Goal: Task Accomplishment & Management: Use online tool/utility

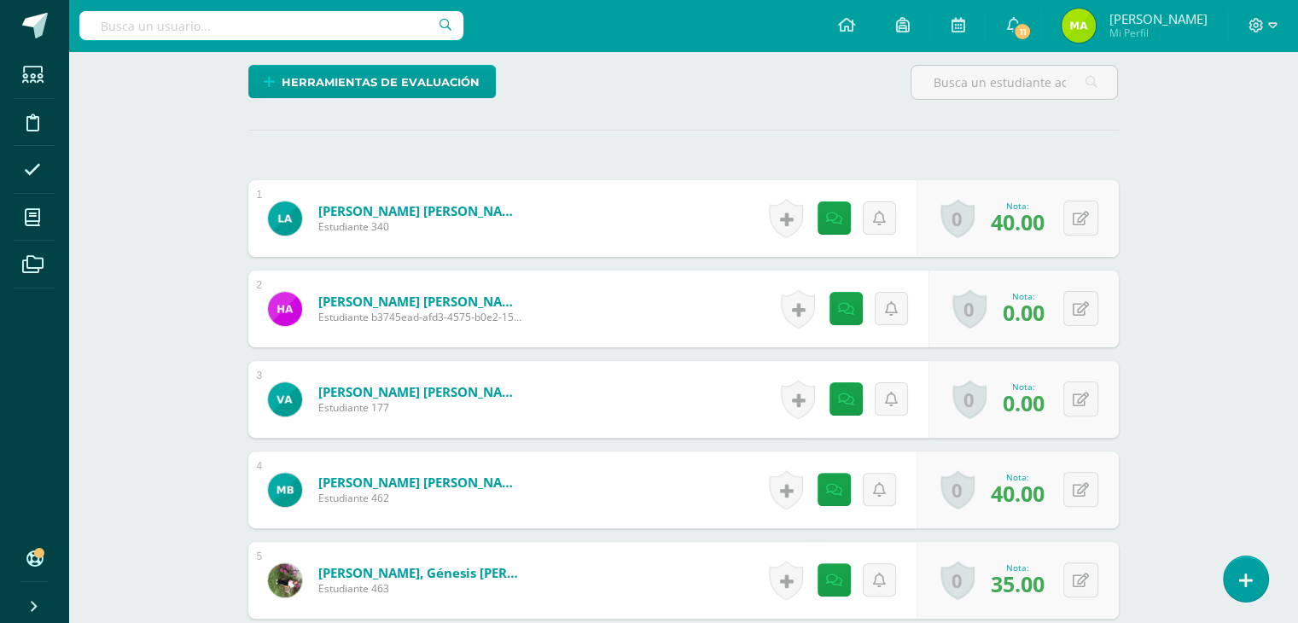
scroll to position [440, 0]
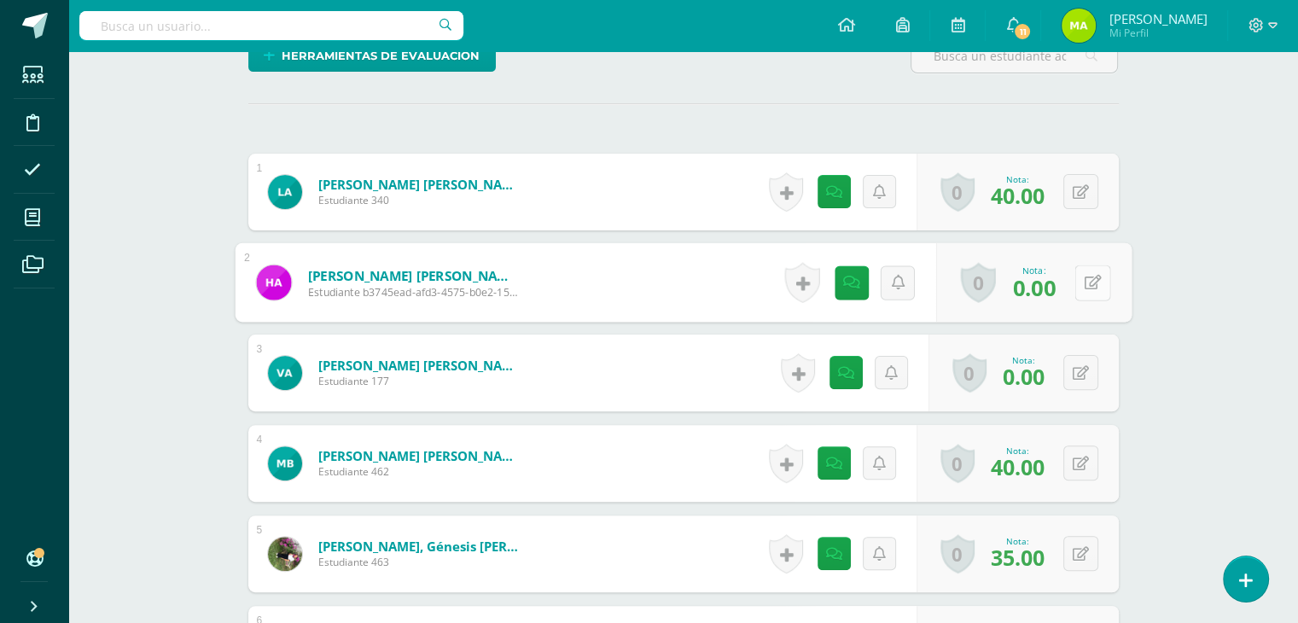
click at [1082, 283] on button at bounding box center [1093, 283] width 36 height 36
type input "35"
click at [830, 283] on icon at bounding box center [833, 282] width 17 height 15
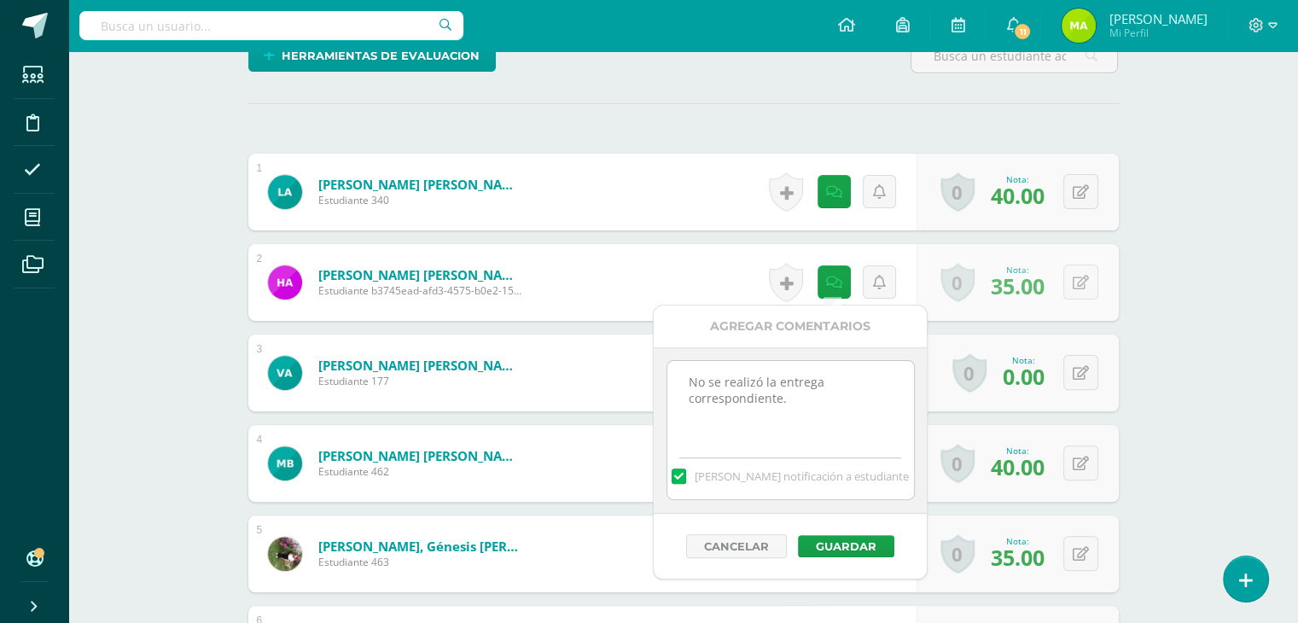
drag, startPoint x: 848, startPoint y: 399, endPoint x: 444, endPoint y: 331, distance: 409.3
paste textarea
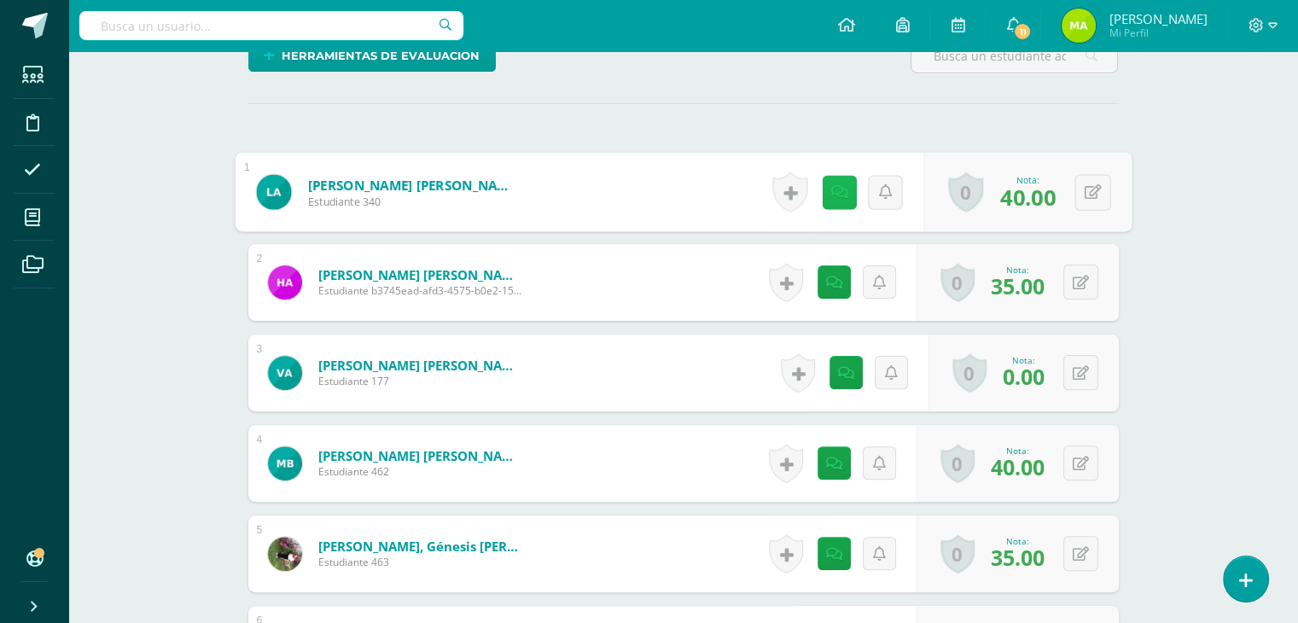
click at [833, 187] on icon at bounding box center [838, 191] width 17 height 15
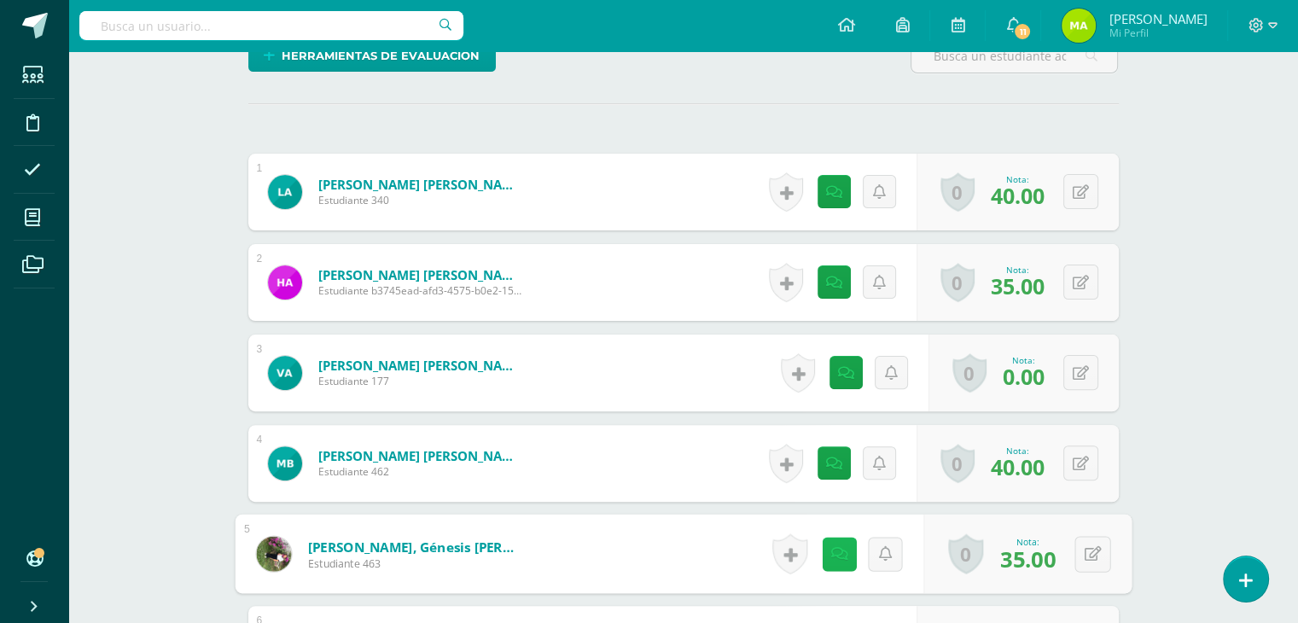
click at [840, 547] on icon at bounding box center [838, 553] width 17 height 15
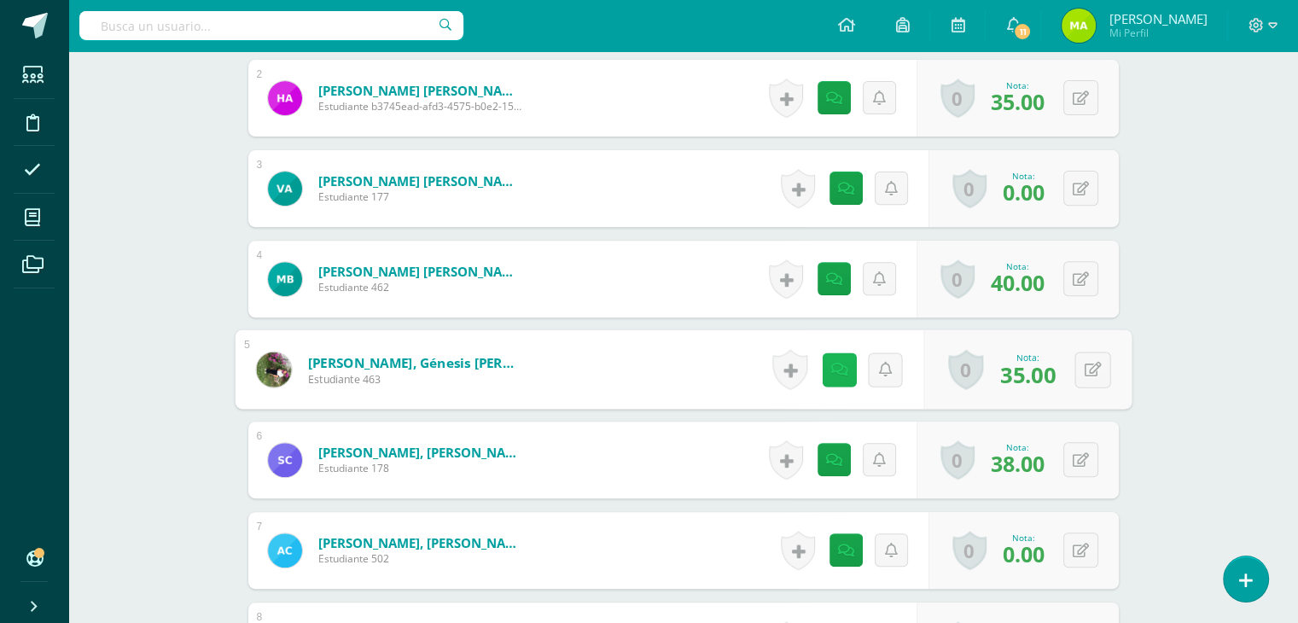
scroll to position [666, 0]
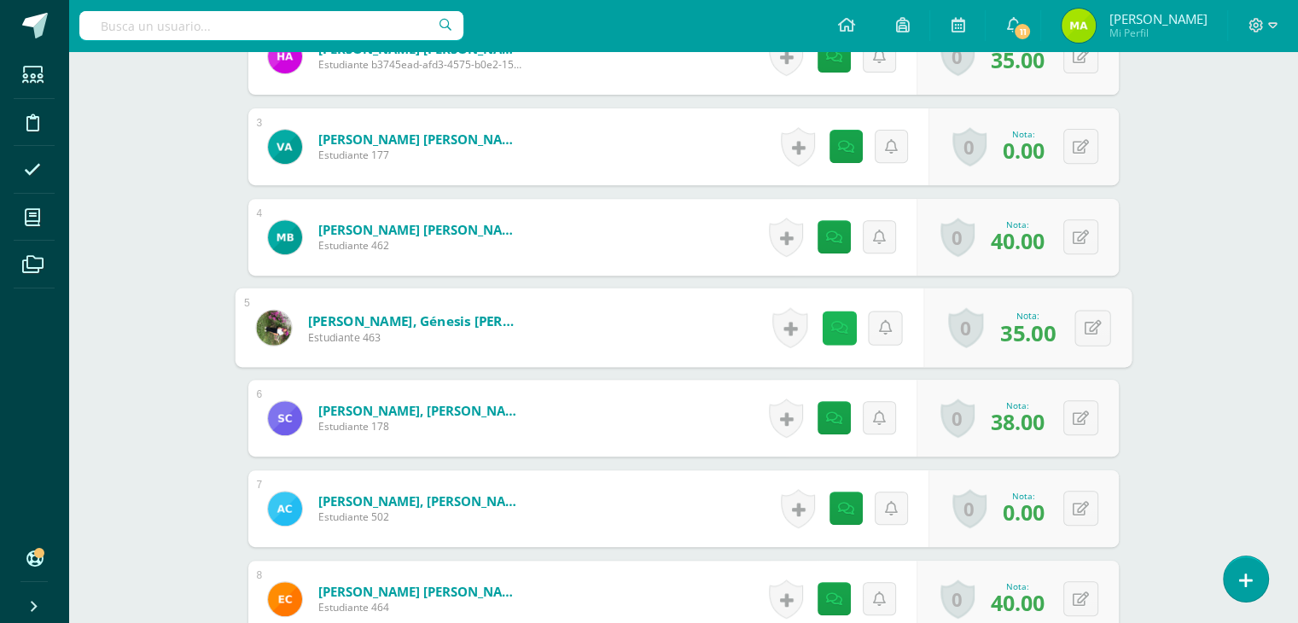
click at [836, 333] on icon at bounding box center [838, 327] width 17 height 15
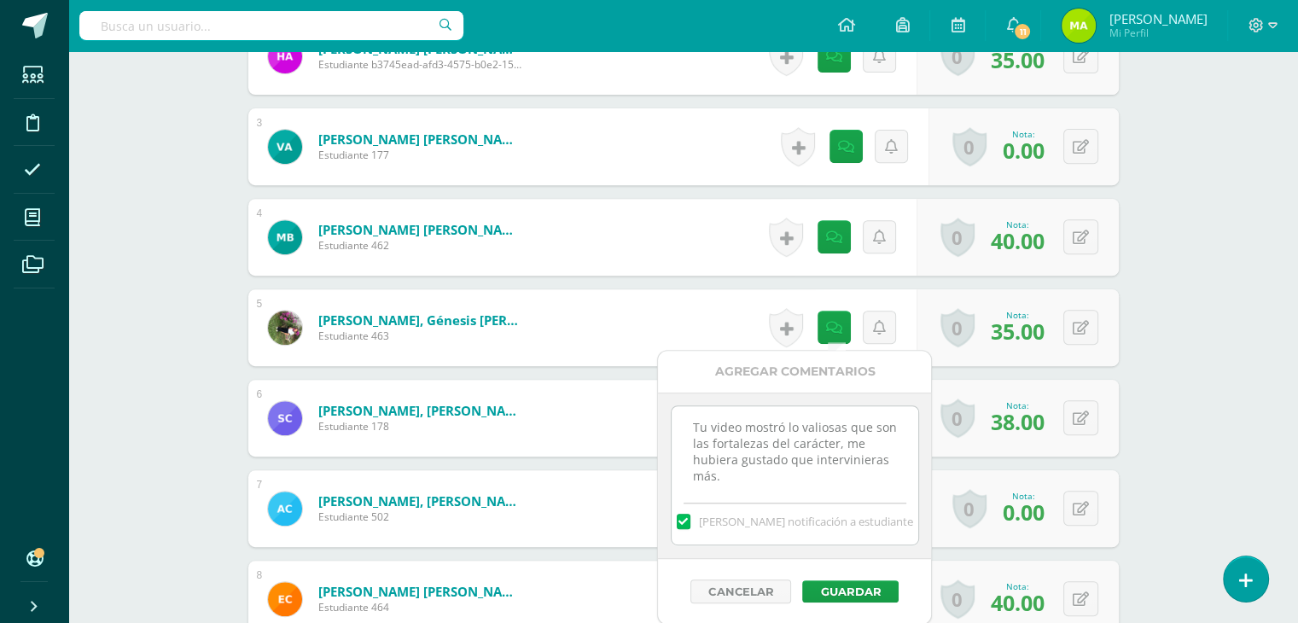
drag, startPoint x: 860, startPoint y: 487, endPoint x: 629, endPoint y: 376, distance: 256.5
click at [629, 376] on body "El comentario ha sido guardado. Estudiantes Disciplina Asistencia Mis cursos Ar…" at bounding box center [649, 626] width 1298 height 2585
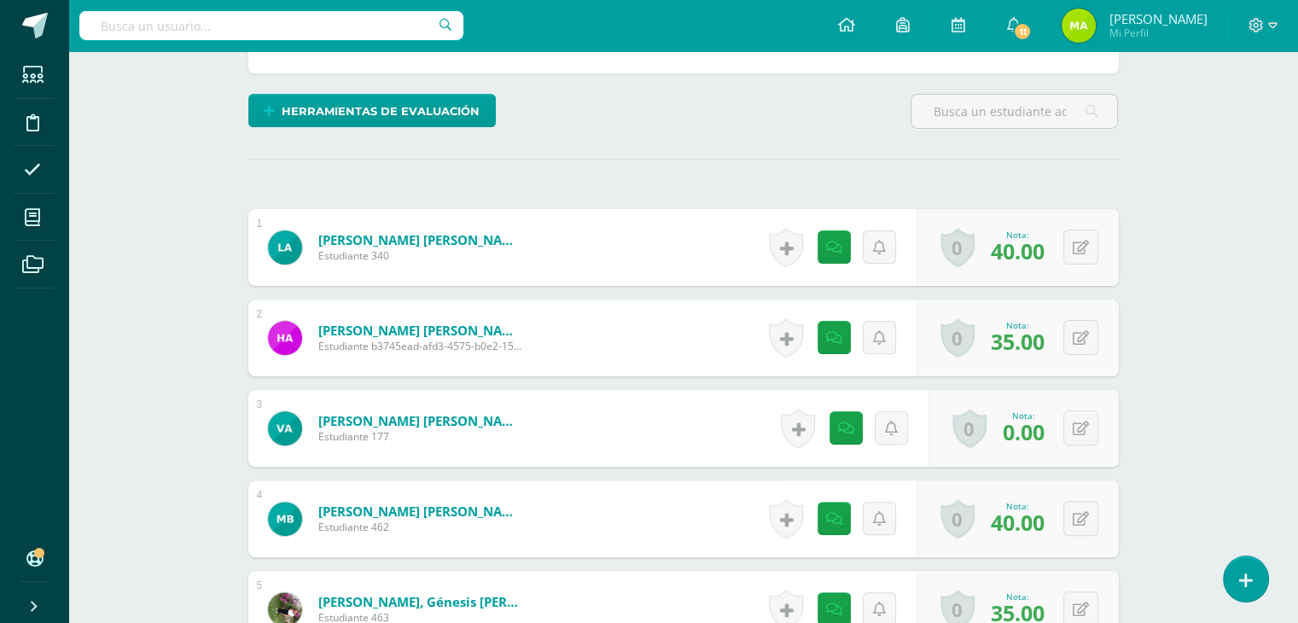
scroll to position [363, 0]
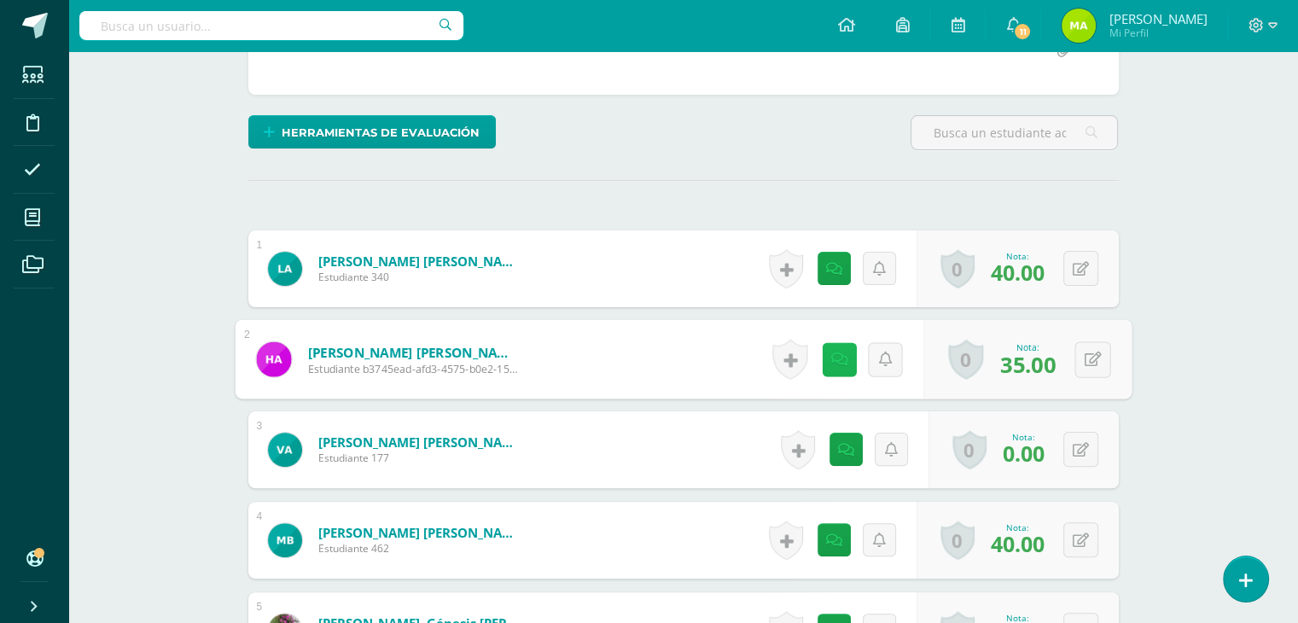
click at [836, 352] on icon at bounding box center [838, 359] width 17 height 15
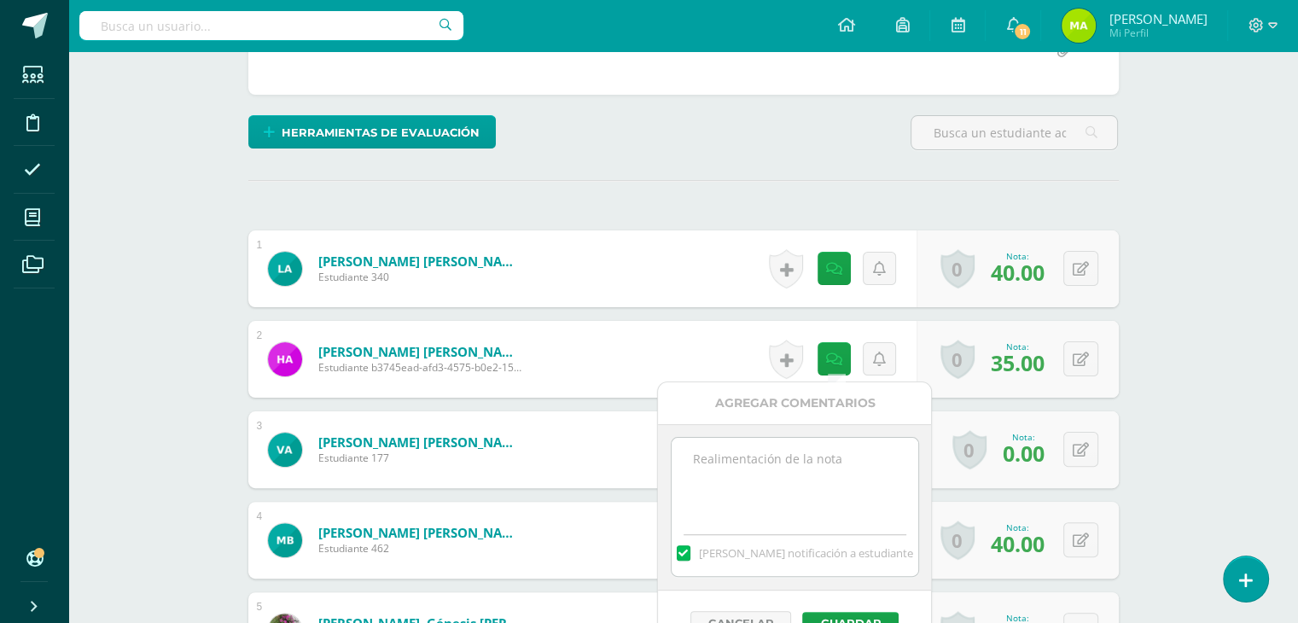
click at [802, 475] on textarea "No se realizó la entrega correspondiente." at bounding box center [795, 480] width 247 height 85
paste textarea "Tu video mostró lo valiosas que son las fortalezas del carácter, me hubiera gus…"
type textarea "Tu video mostró lo valiosas que son las fortalezas del carácter, me hubiera gus…"
click at [847, 613] on button "Guardar" at bounding box center [850, 623] width 96 height 22
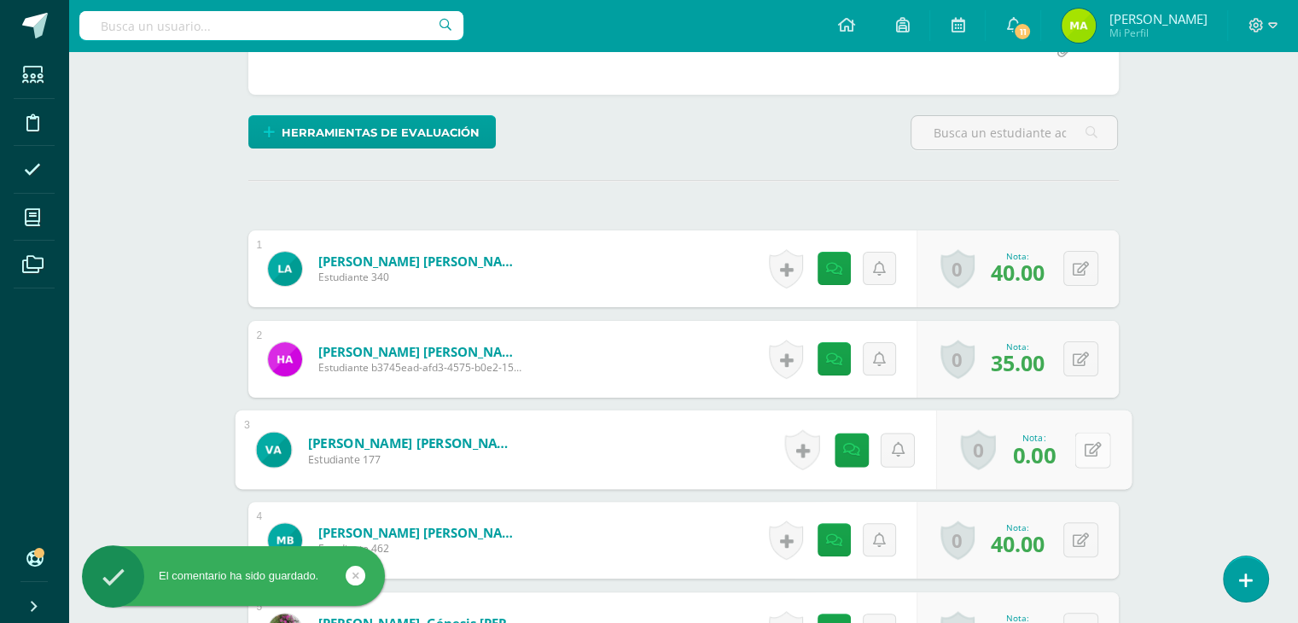
click at [1081, 438] on button at bounding box center [1093, 450] width 36 height 36
click at [831, 439] on link at bounding box center [834, 450] width 34 height 34
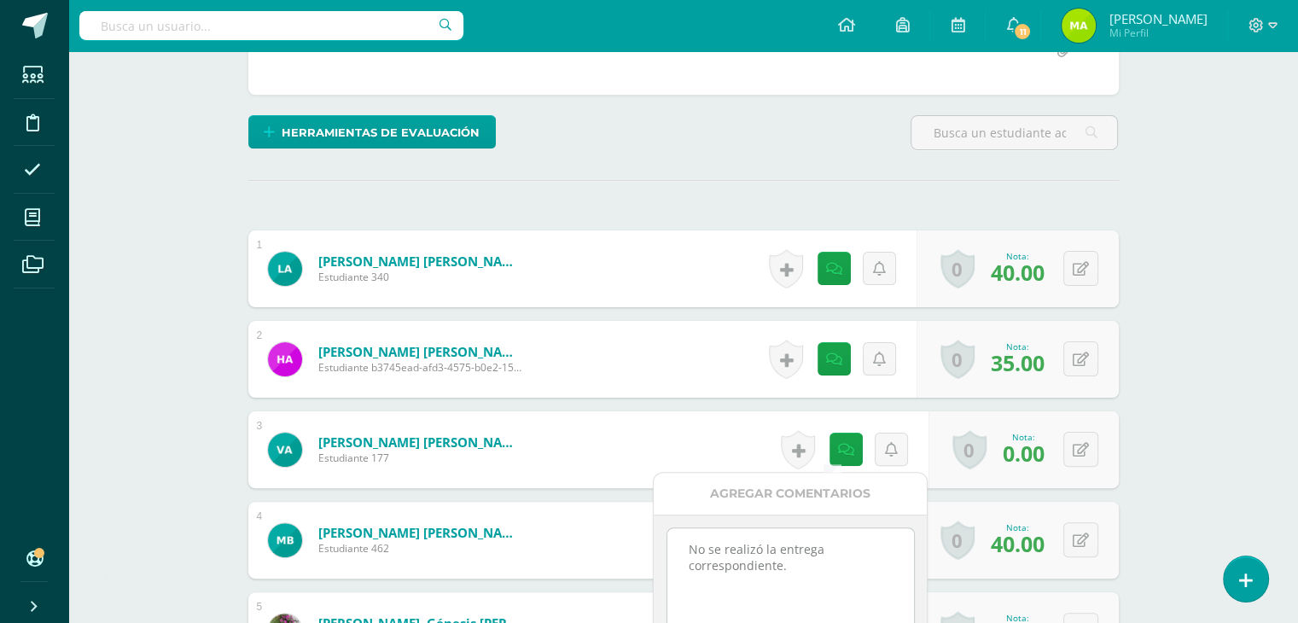
drag, startPoint x: 810, startPoint y: 568, endPoint x: 649, endPoint y: 510, distance: 171.2
paste textarea "Tu video mostró lo valiosas que son las fortalezas del carácter, me hubiera gus…"
type textarea "Tu video mostró lo valiosas que son las fortalezas del carácter, me hubiera gus…"
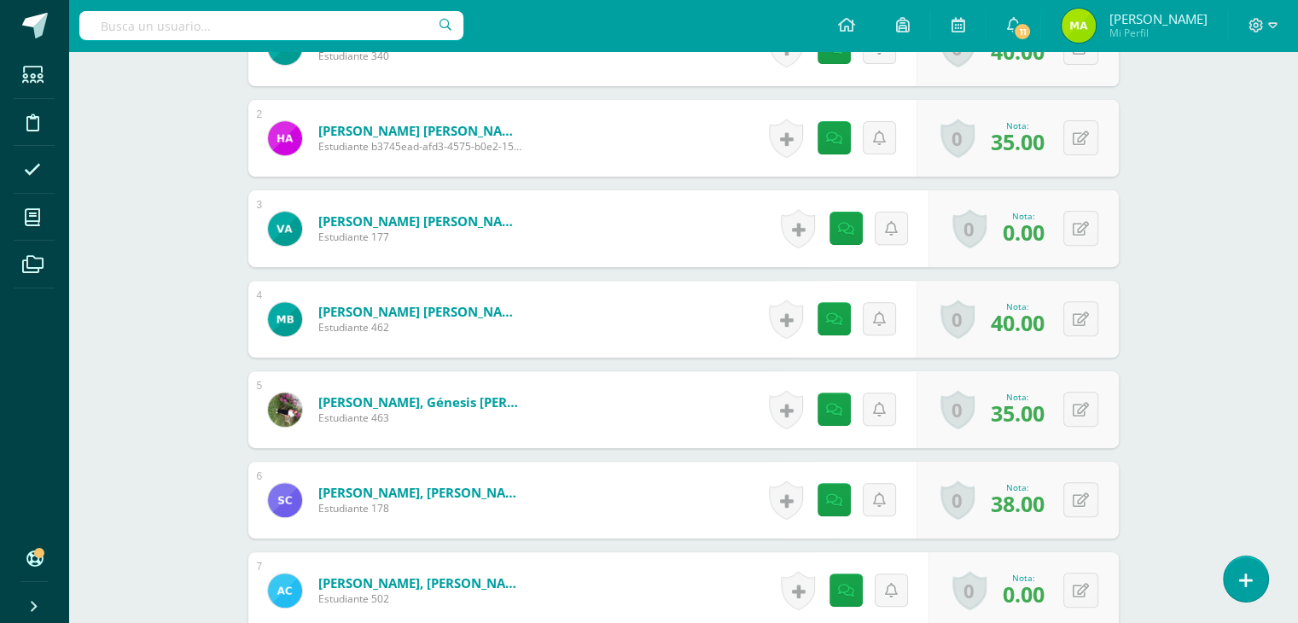
scroll to position [614, 0]
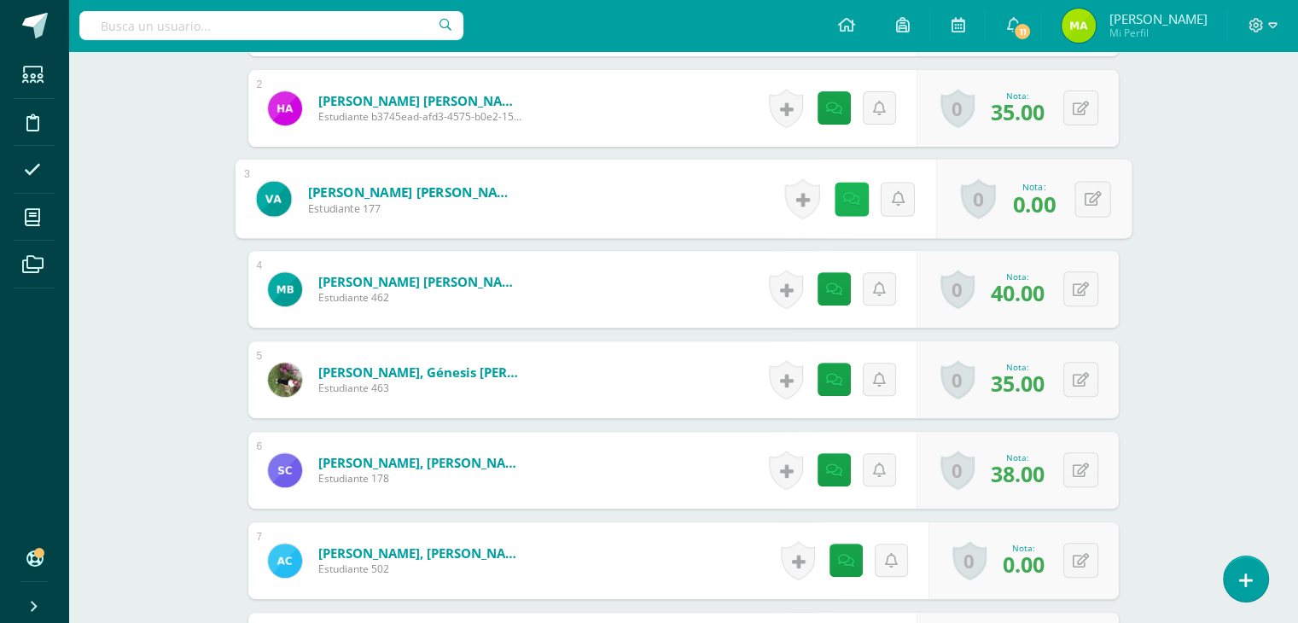
click at [830, 189] on div "Historial de actividad No hay historial para esta actividad" at bounding box center [857, 199] width 158 height 79
click at [857, 183] on link at bounding box center [851, 199] width 34 height 34
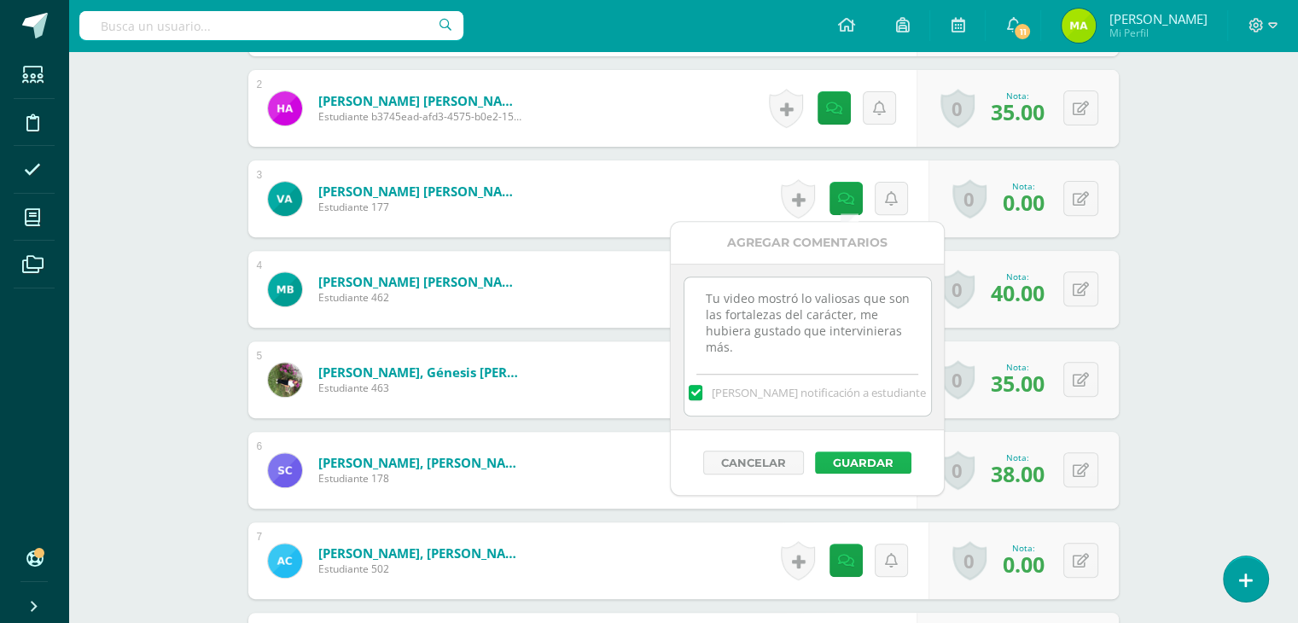
click at [870, 467] on button "Guardar" at bounding box center [863, 463] width 96 height 22
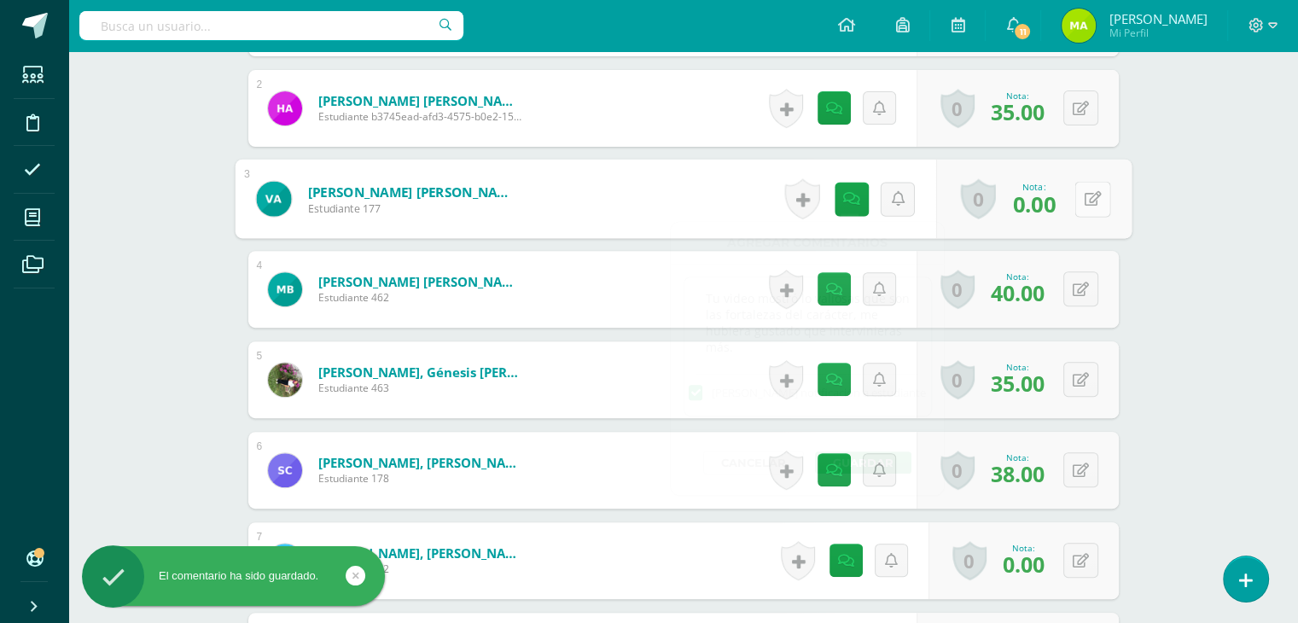
click at [1075, 195] on button at bounding box center [1093, 199] width 36 height 36
type input "35"
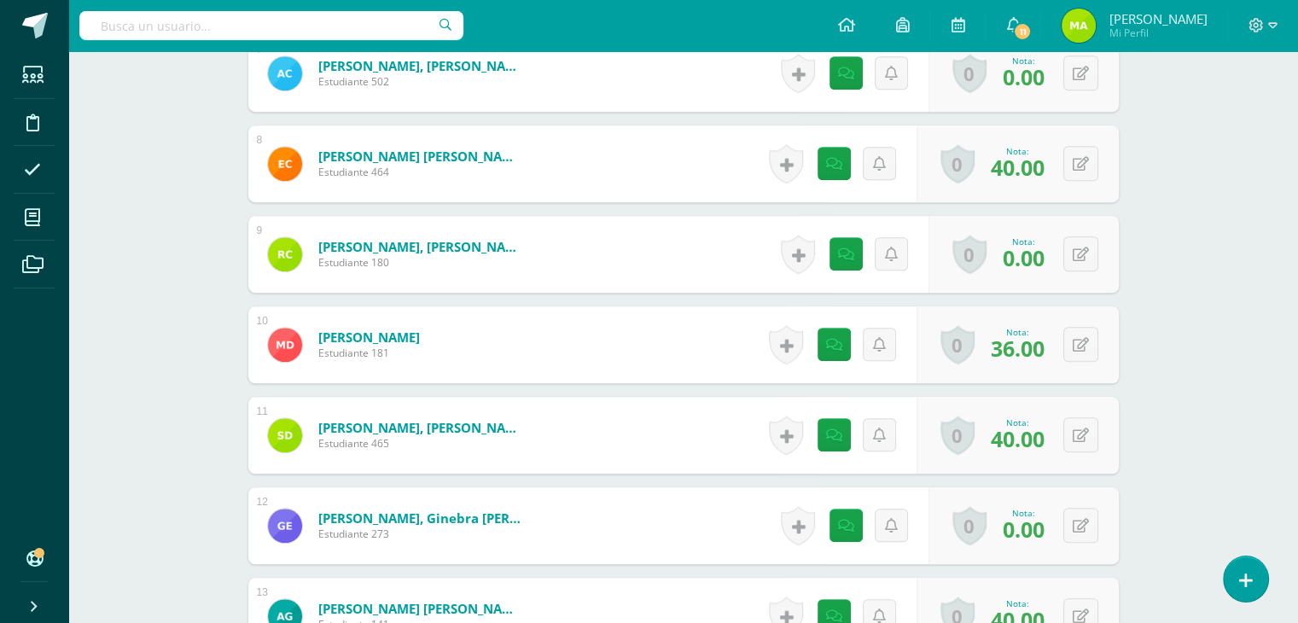
scroll to position [1107, 0]
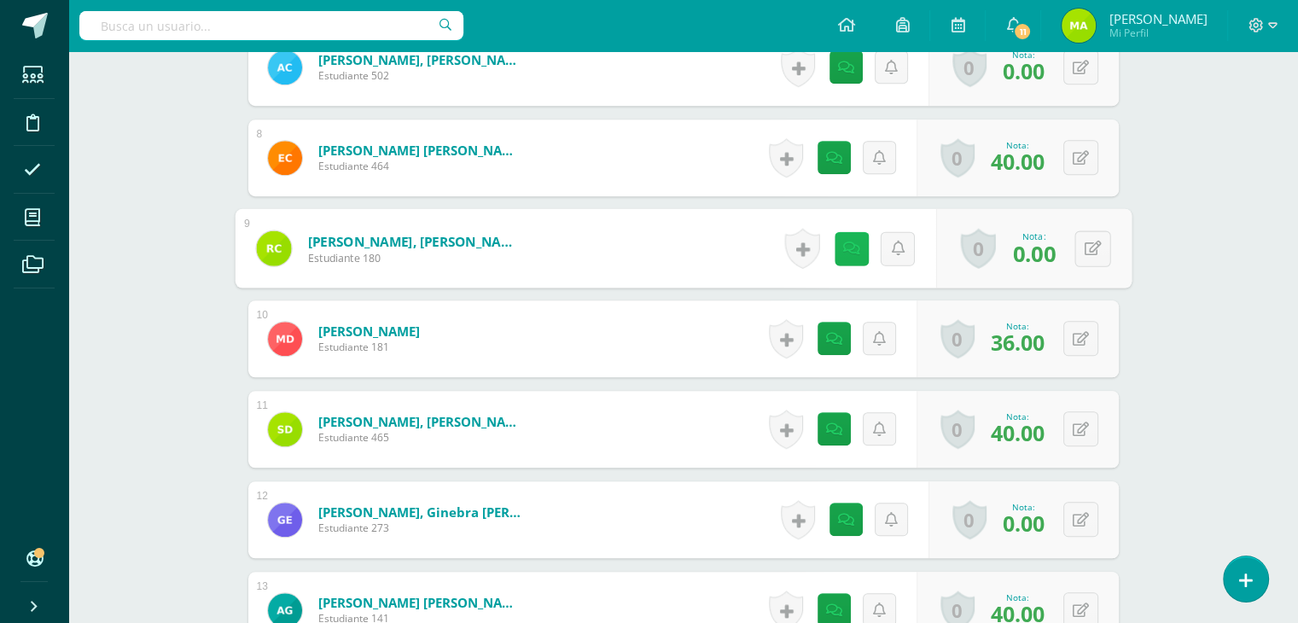
click at [850, 246] on icon at bounding box center [850, 248] width 17 height 15
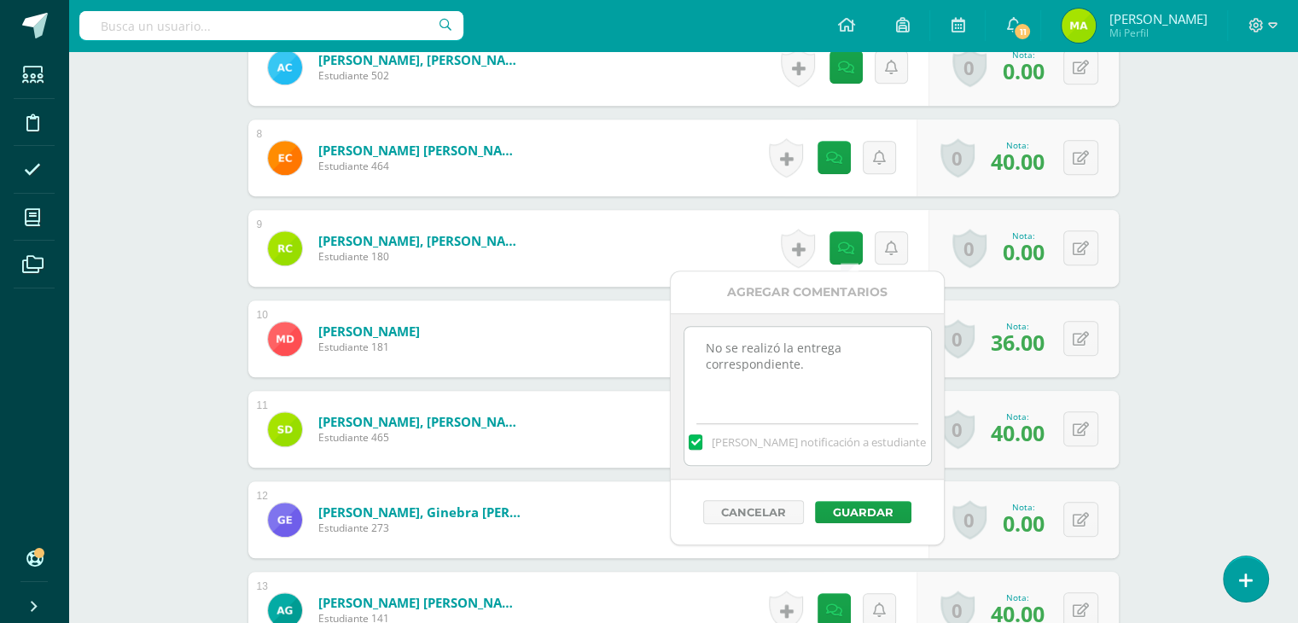
drag, startPoint x: 832, startPoint y: 370, endPoint x: 574, endPoint y: 256, distance: 282.4
click at [574, 256] on body "El comentario ha sido guardado. El comentario ha sido guardado. El comentario h…" at bounding box center [649, 185] width 1298 height 2585
paste textarea "Tu video mostró lo valiosas que son las fortalezas del carácter, me hubiera gus…"
type textarea "Tu video mostró lo valiosas que son las fortalezas del carácter, me hubiera gus…"
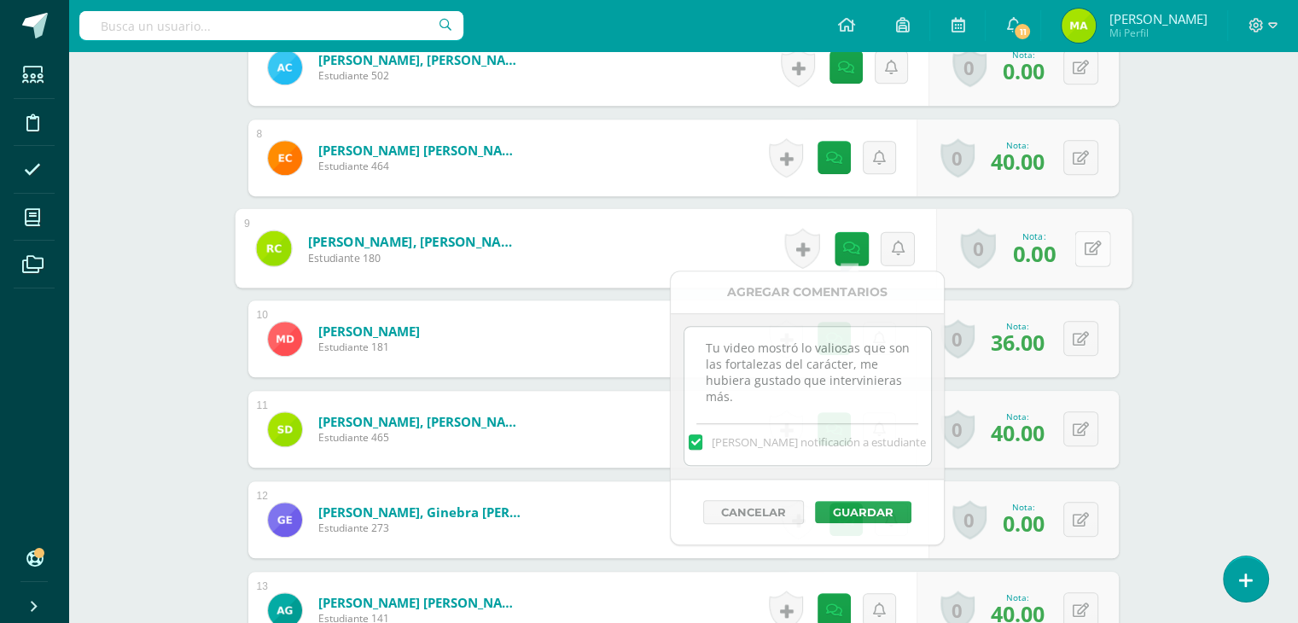
click at [1063, 236] on div "0 [GEOGRAPHIC_DATA] Logros obtenidos Aún no hay logros agregados Nota: 0.00" at bounding box center [1032, 248] width 195 height 79
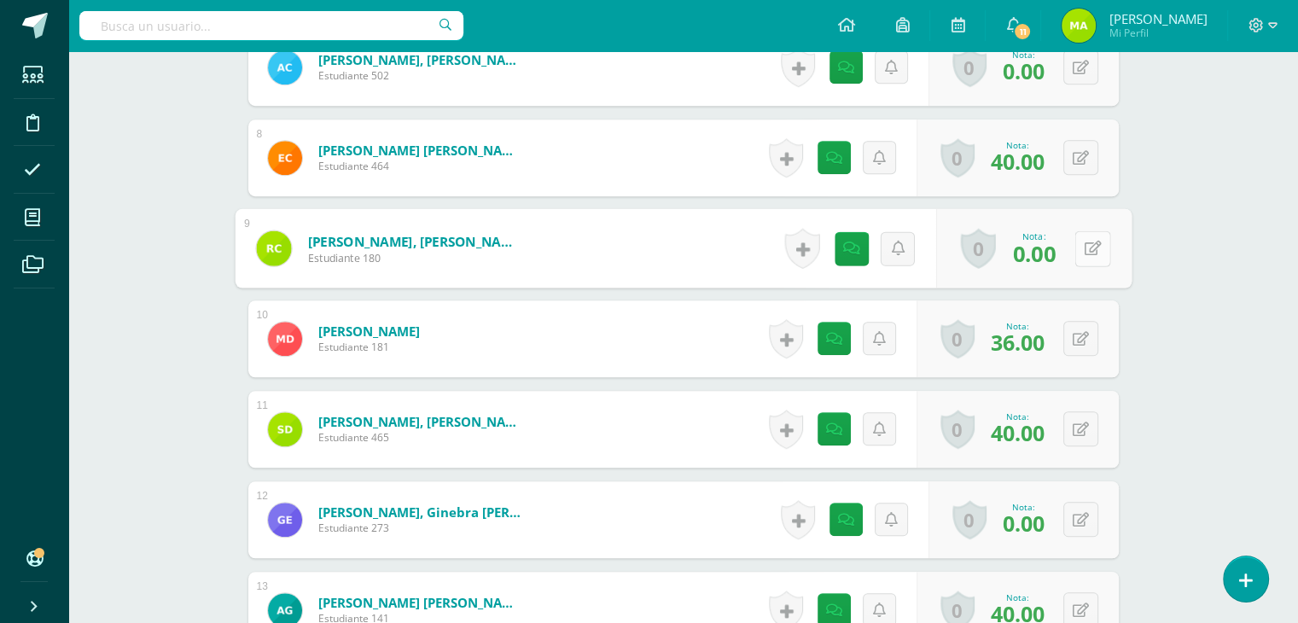
click at [1088, 251] on icon at bounding box center [1092, 248] width 17 height 15
type input "38"
click at [1052, 250] on icon at bounding box center [1047, 254] width 15 height 15
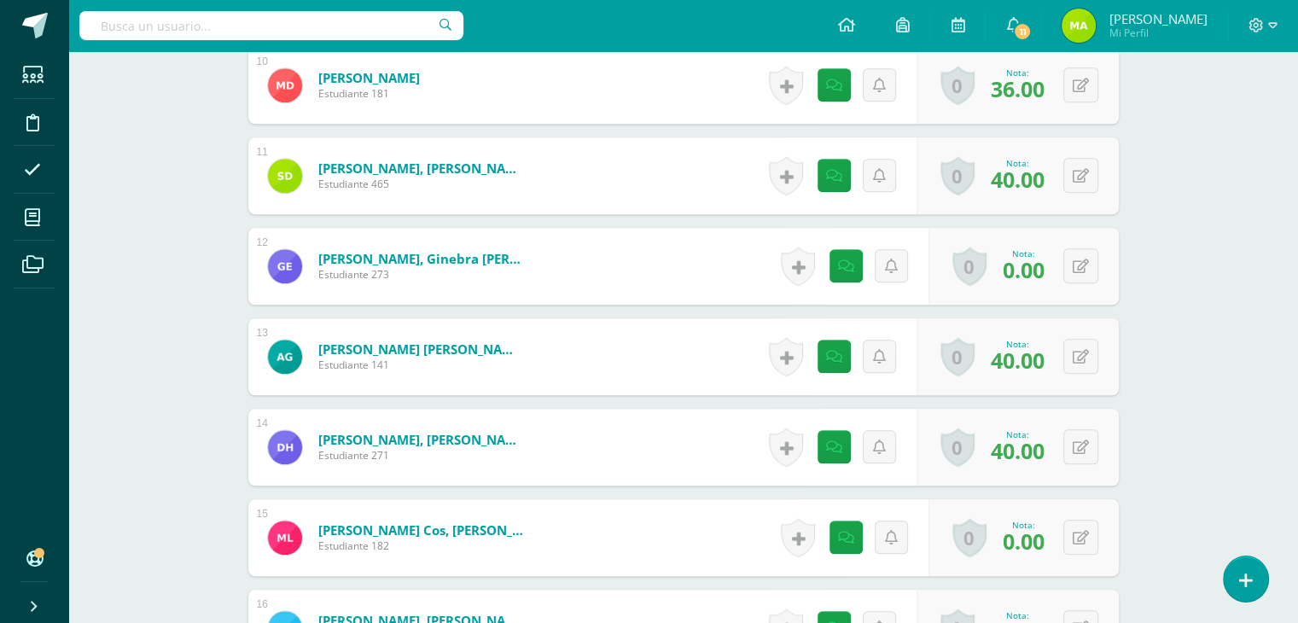
scroll to position [1375, 0]
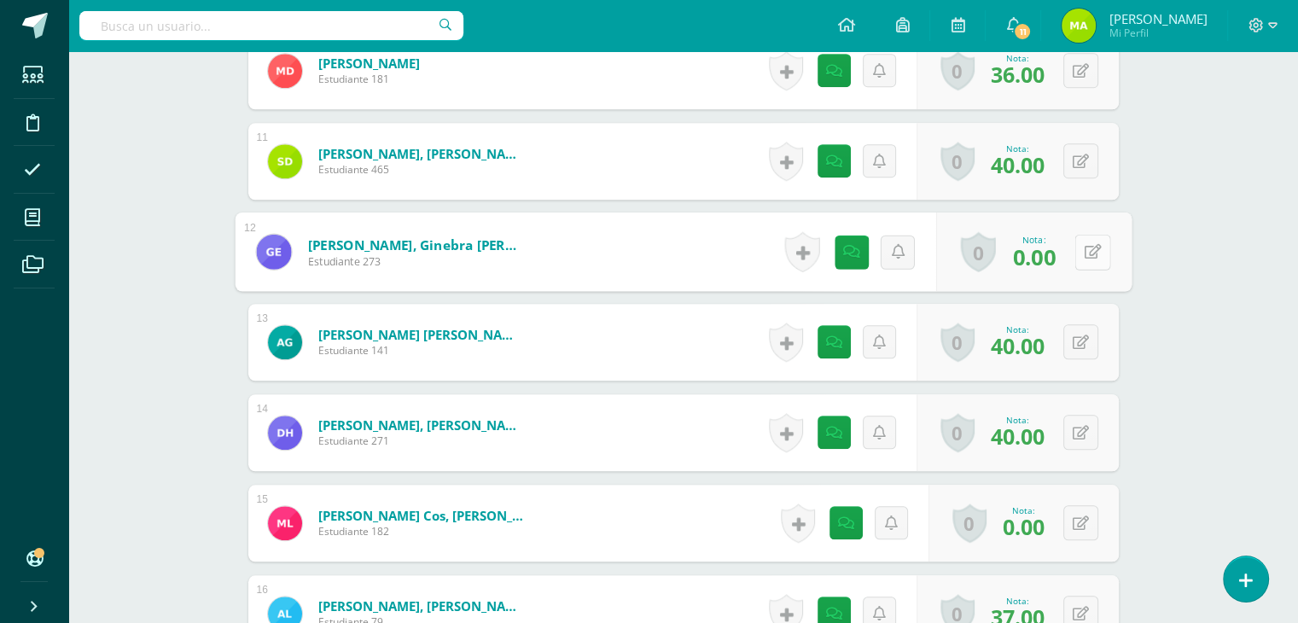
click at [1080, 247] on button at bounding box center [1093, 252] width 36 height 36
type input "40"
click at [842, 251] on link at bounding box center [834, 252] width 34 height 34
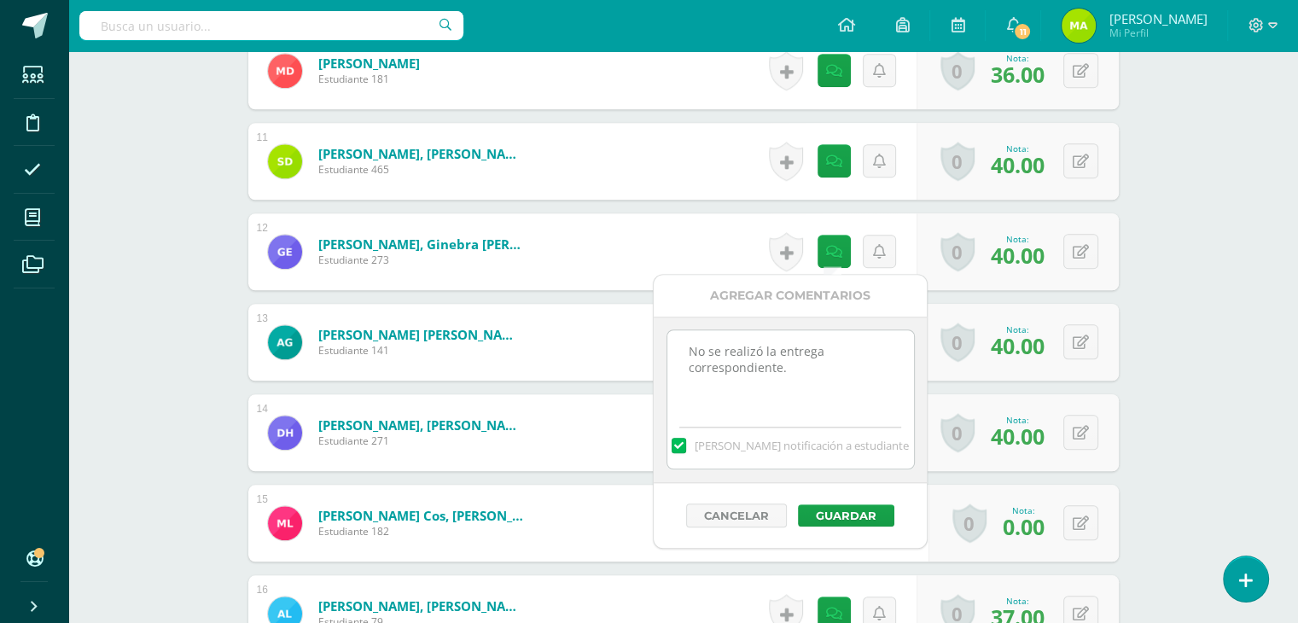
drag, startPoint x: 815, startPoint y: 366, endPoint x: 489, endPoint y: 270, distance: 340.0
paste textarea "Tu video mostró lo valiosas que son las fortalezas del carácter, me hubiera gus…"
drag, startPoint x: 813, startPoint y: 391, endPoint x: 857, endPoint y: 370, distance: 48.1
click at [857, 370] on textarea "No se realizó la entrega correspondiente." at bounding box center [790, 372] width 247 height 85
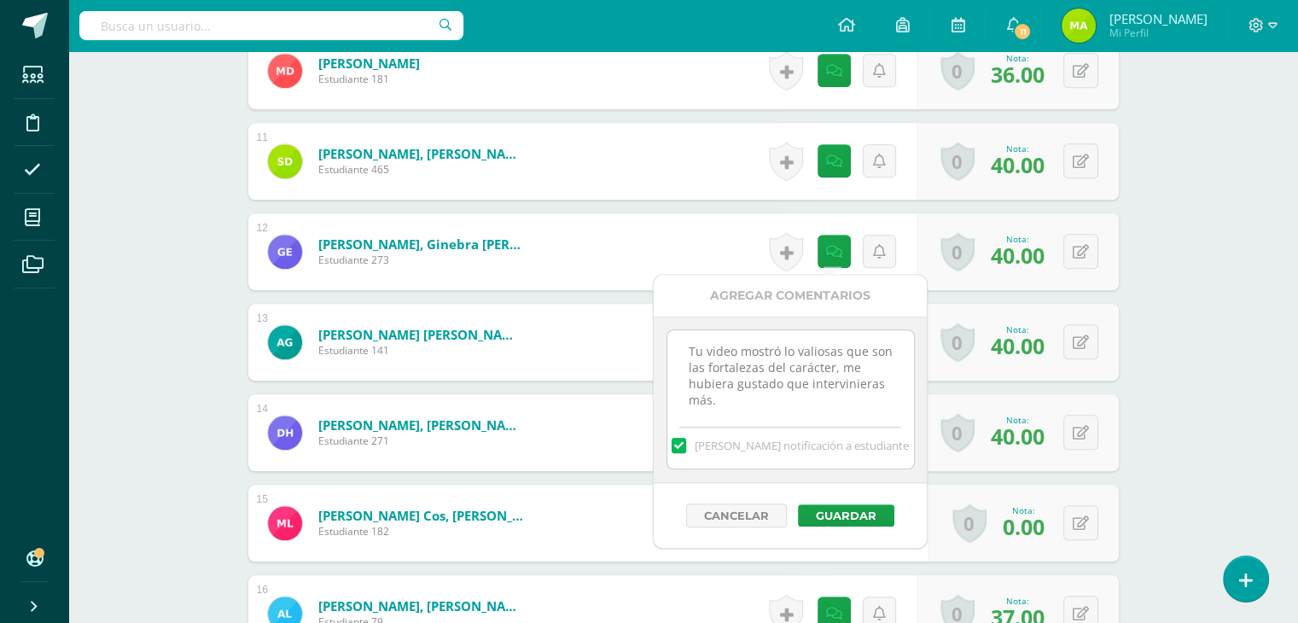
drag, startPoint x: 863, startPoint y: 398, endPoint x: 853, endPoint y: 365, distance: 34.0
click at [853, 365] on textarea "No se realizó la entrega correspondiente." at bounding box center [790, 372] width 247 height 85
type textarea "Tu video mostró lo valiosas que son las fortalezas del carácter."
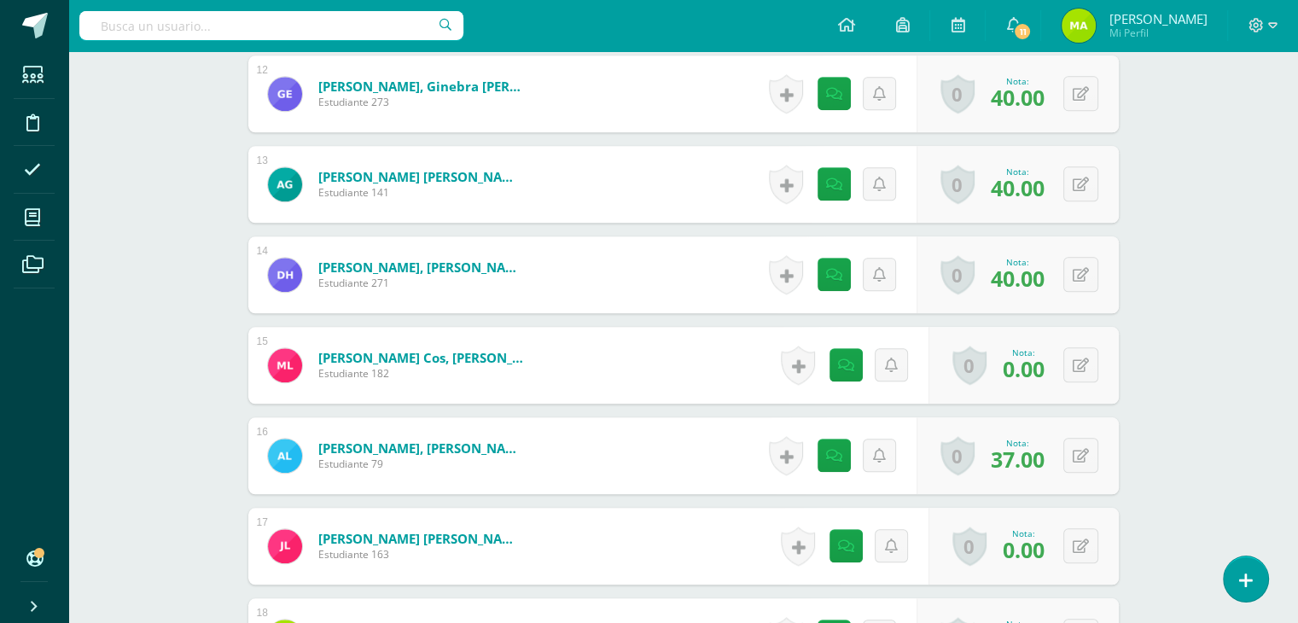
scroll to position [1544, 0]
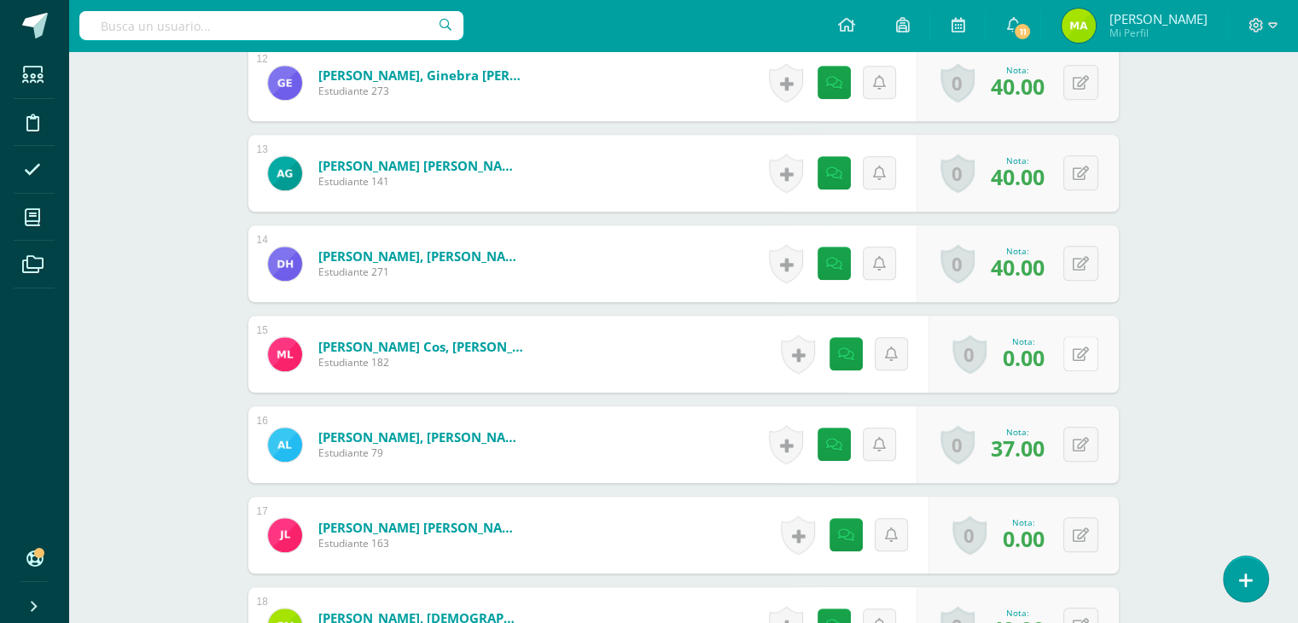
click at [1077, 342] on button at bounding box center [1081, 353] width 35 height 35
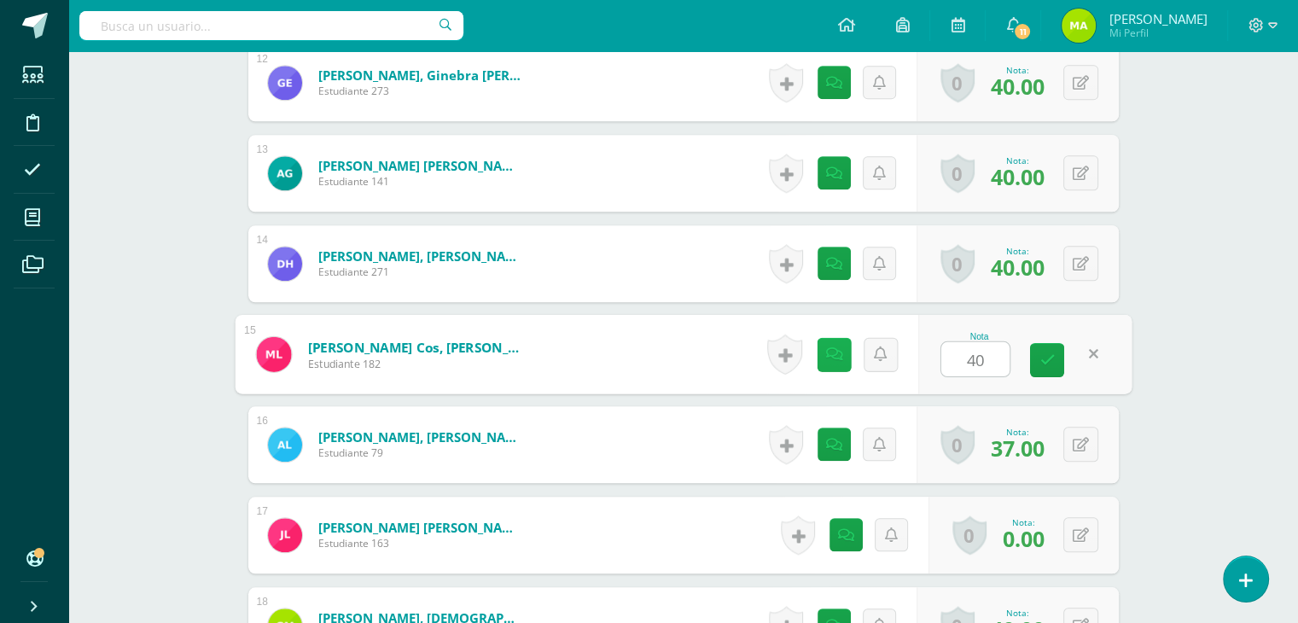
type input "40"
click at [830, 344] on link at bounding box center [834, 354] width 34 height 34
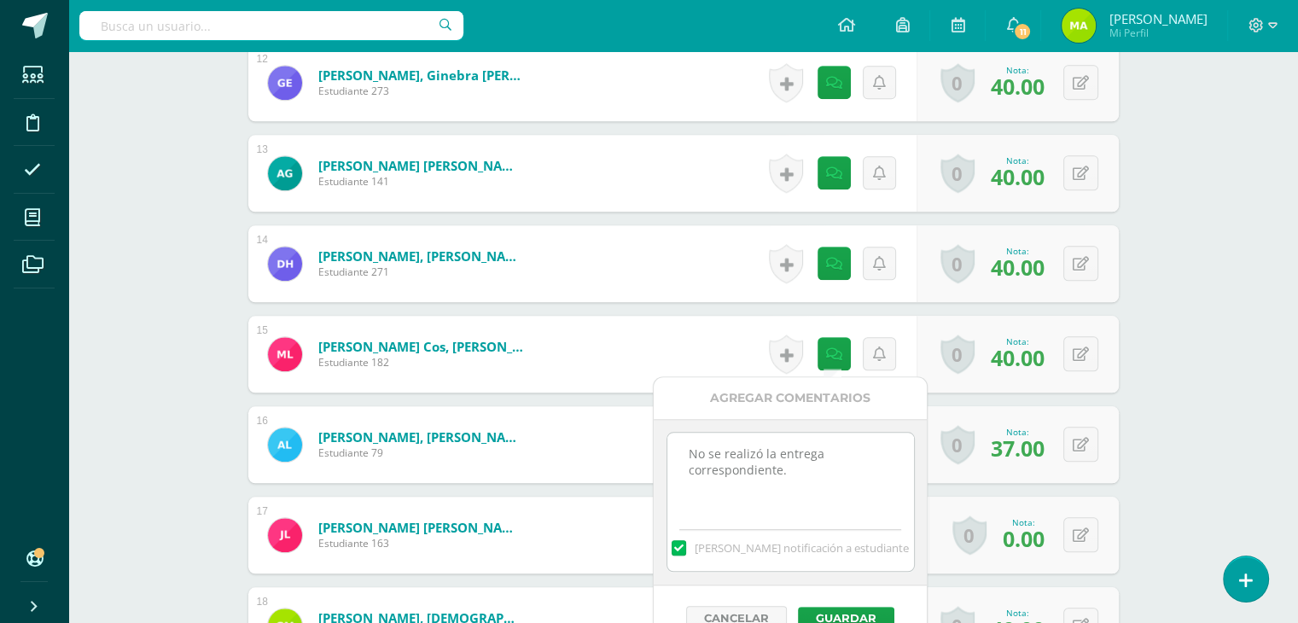
drag, startPoint x: 767, startPoint y: 493, endPoint x: 584, endPoint y: 395, distance: 208.1
type textarea "te."
drag, startPoint x: 766, startPoint y: 455, endPoint x: 485, endPoint y: 406, distance: 285.8
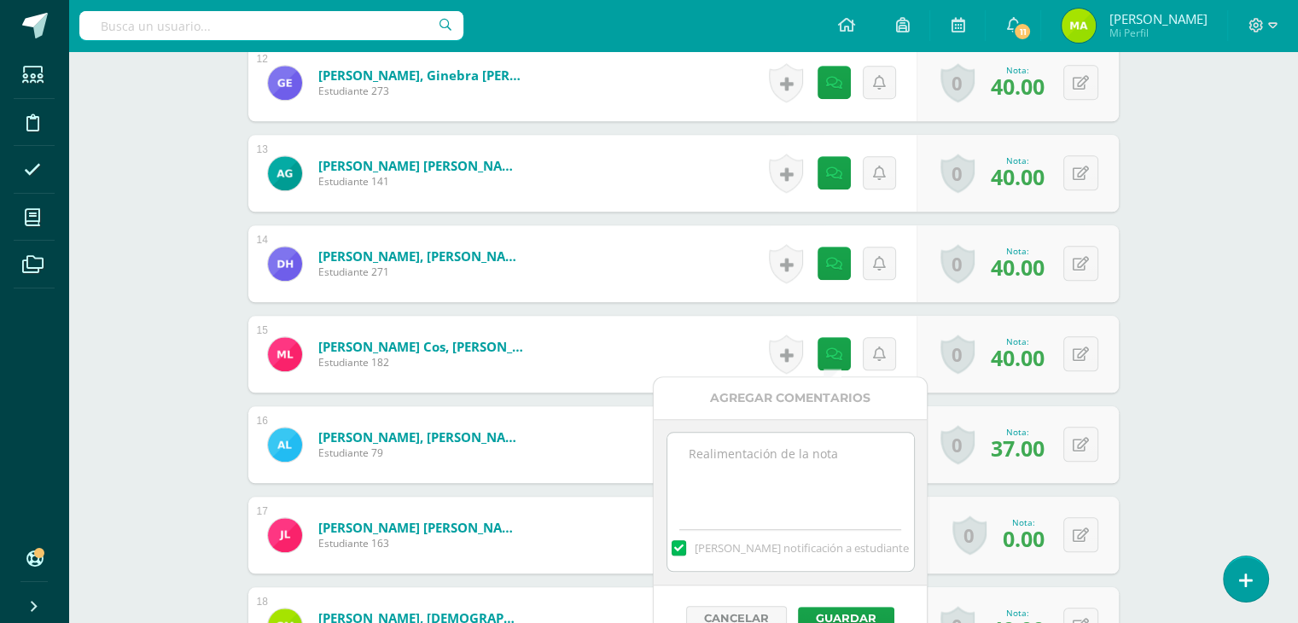
paste textarea "Tu video mostró lo valiosas que son las fortalezas del carácter, me hubiera gus…"
drag, startPoint x: 836, startPoint y: 498, endPoint x: 851, endPoint y: 474, distance: 28.4
click at [851, 474] on textarea "No se realizó la entrega correspondiente." at bounding box center [790, 475] width 247 height 85
type textarea "Tu video mostró lo valiosas que son las fortalezas del carácter."
click at [866, 610] on button "Guardar" at bounding box center [846, 618] width 96 height 22
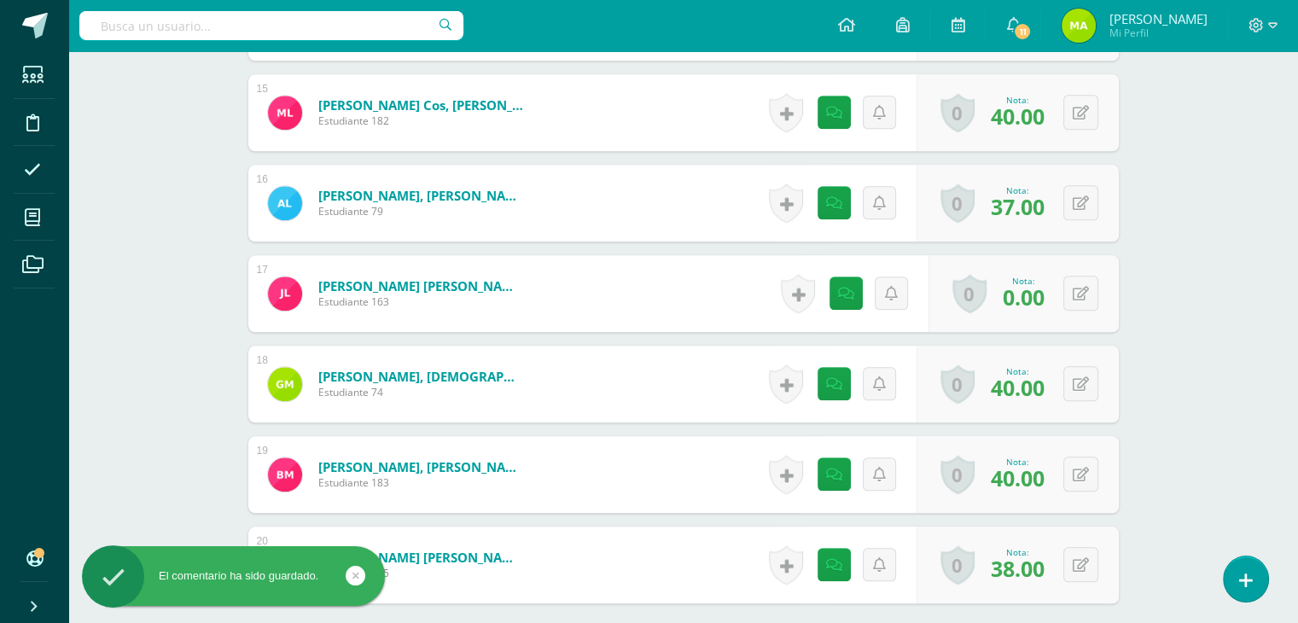
scroll to position [1800, 0]
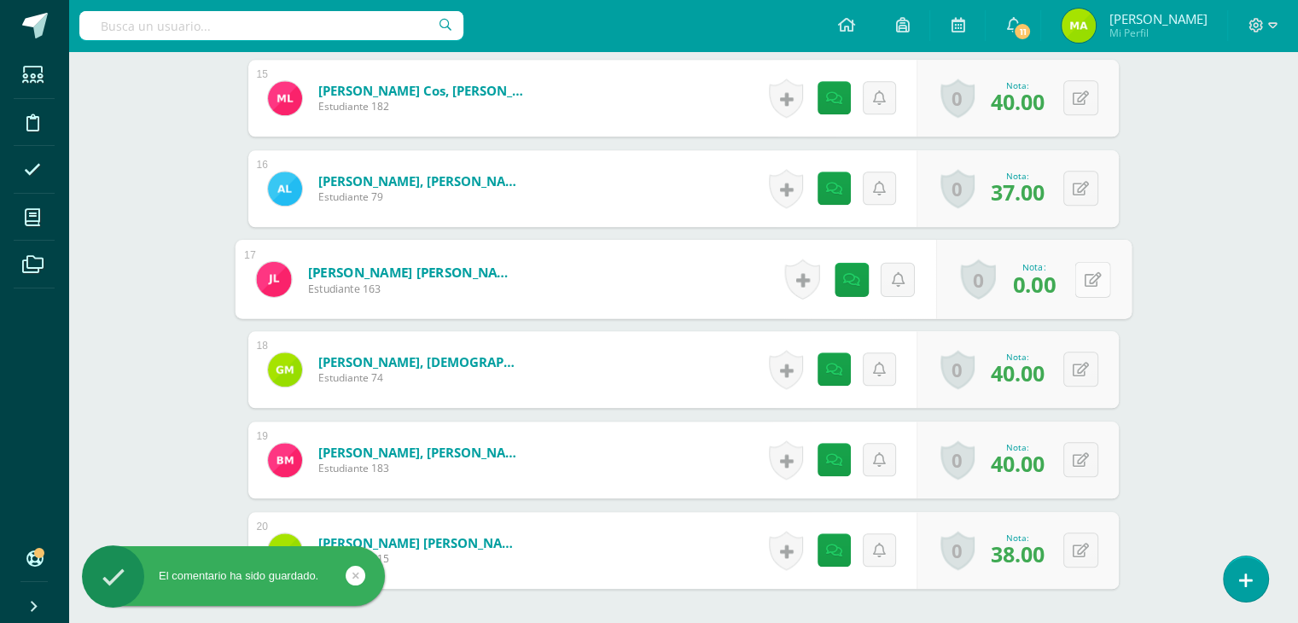
click at [1082, 277] on button at bounding box center [1093, 279] width 36 height 36
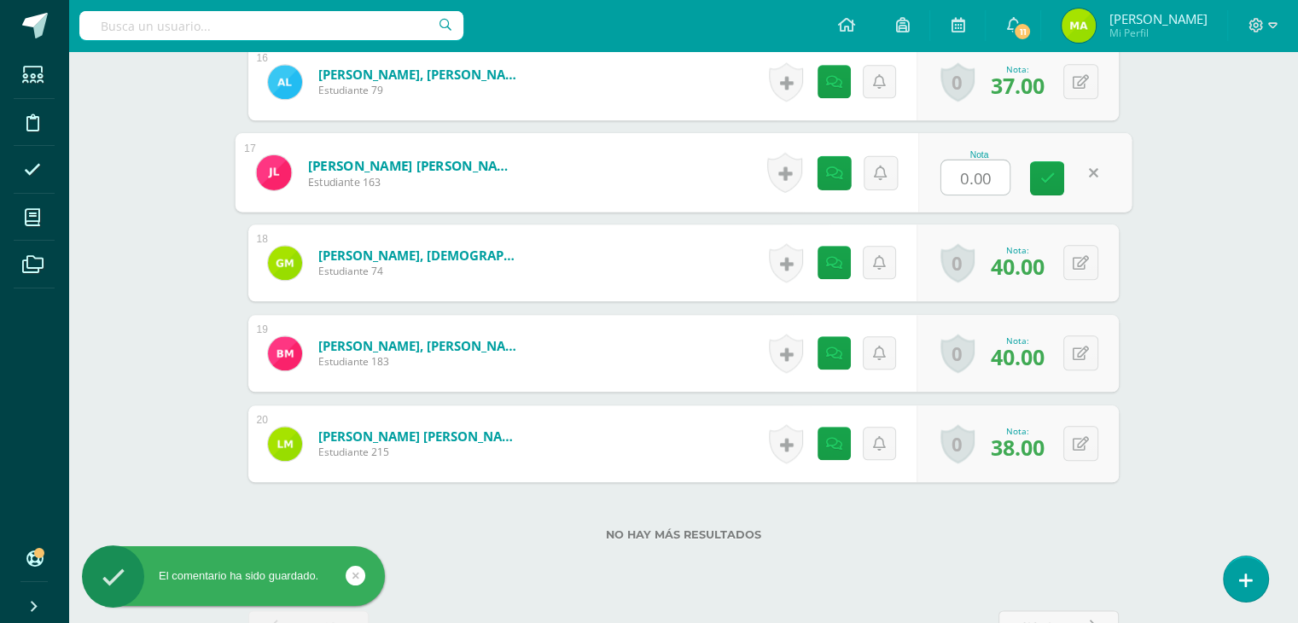
scroll to position [1961, 0]
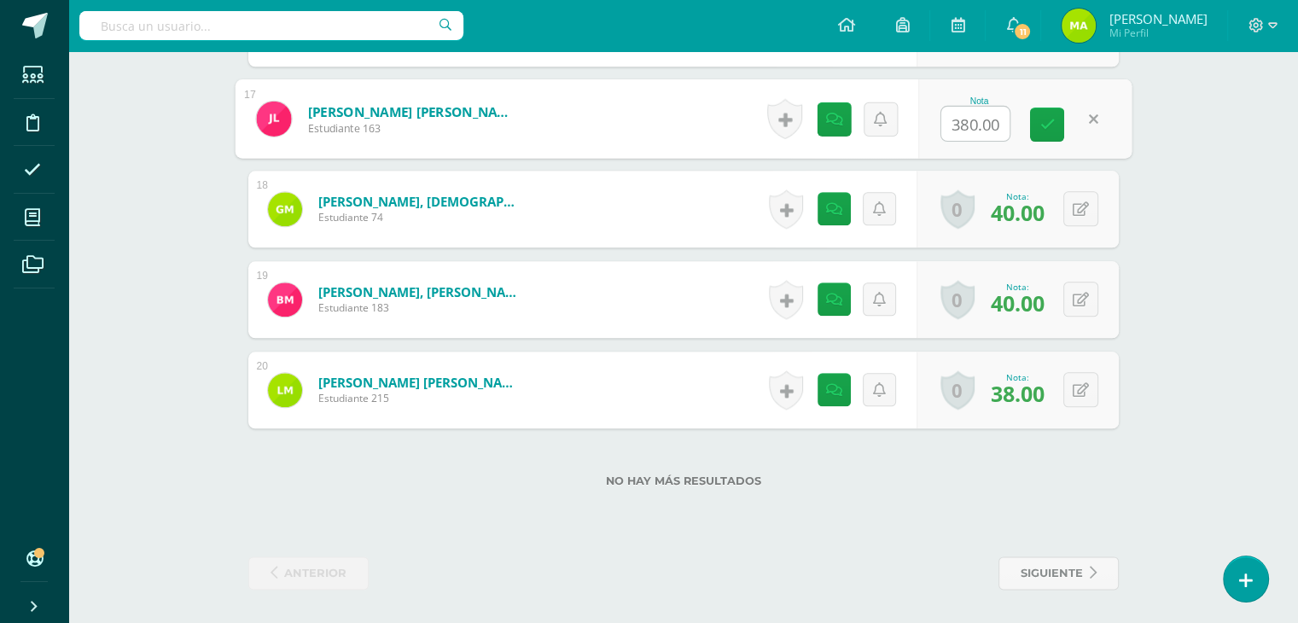
drag, startPoint x: 999, startPoint y: 117, endPoint x: 973, endPoint y: 122, distance: 27.0
click at [973, 122] on input "380.00" at bounding box center [975, 124] width 68 height 34
type input "38"
click at [830, 104] on link at bounding box center [834, 119] width 34 height 34
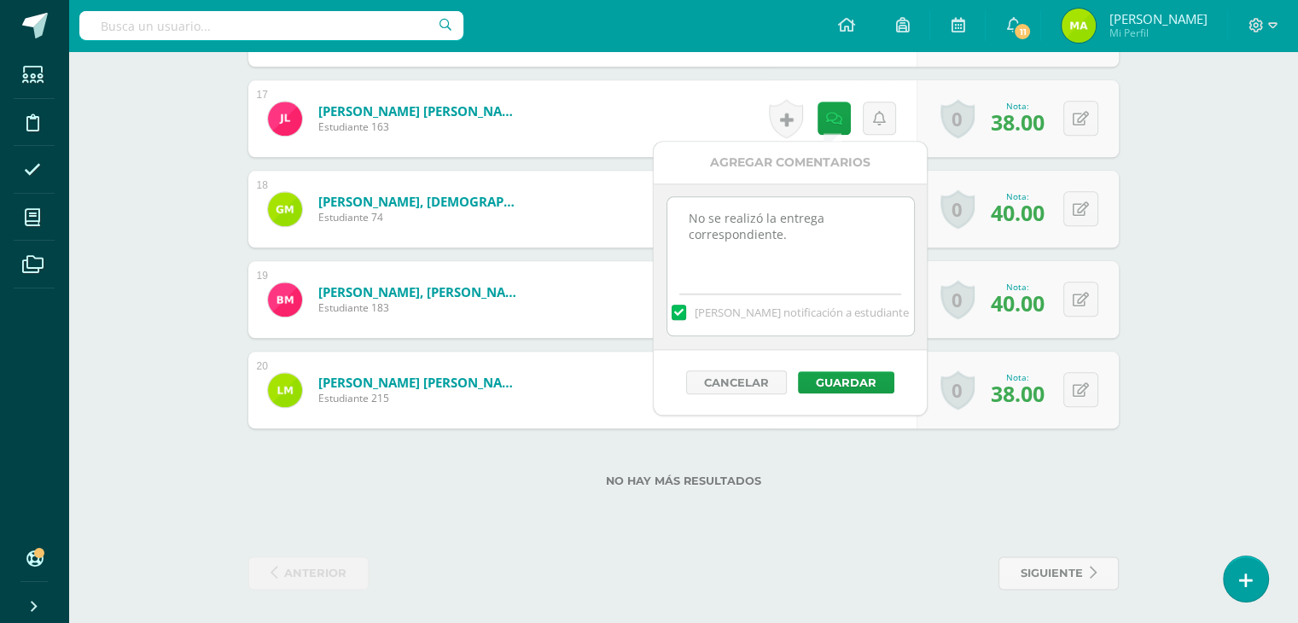
drag, startPoint x: 823, startPoint y: 247, endPoint x: 513, endPoint y: 171, distance: 319.0
paste textarea "Tu video mostró lo valiosas que son las fortalezas del carácter, me hubiera gus…"
drag, startPoint x: 814, startPoint y: 260, endPoint x: 785, endPoint y: 250, distance: 30.8
click at [785, 250] on textarea "No se realizó la entrega correspondiente." at bounding box center [790, 239] width 247 height 85
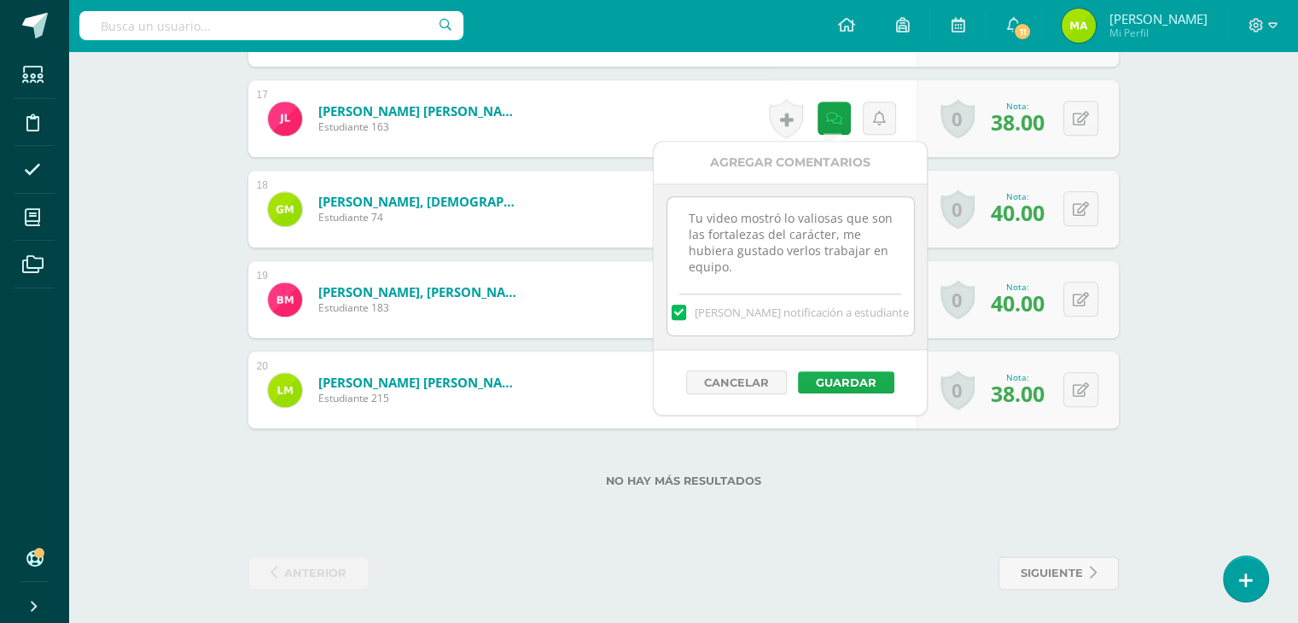
type textarea "Tu video mostró lo valiosas que son las fortalezas del carácter, me hubiera gus…"
click at [851, 371] on button "Guardar" at bounding box center [846, 382] width 96 height 22
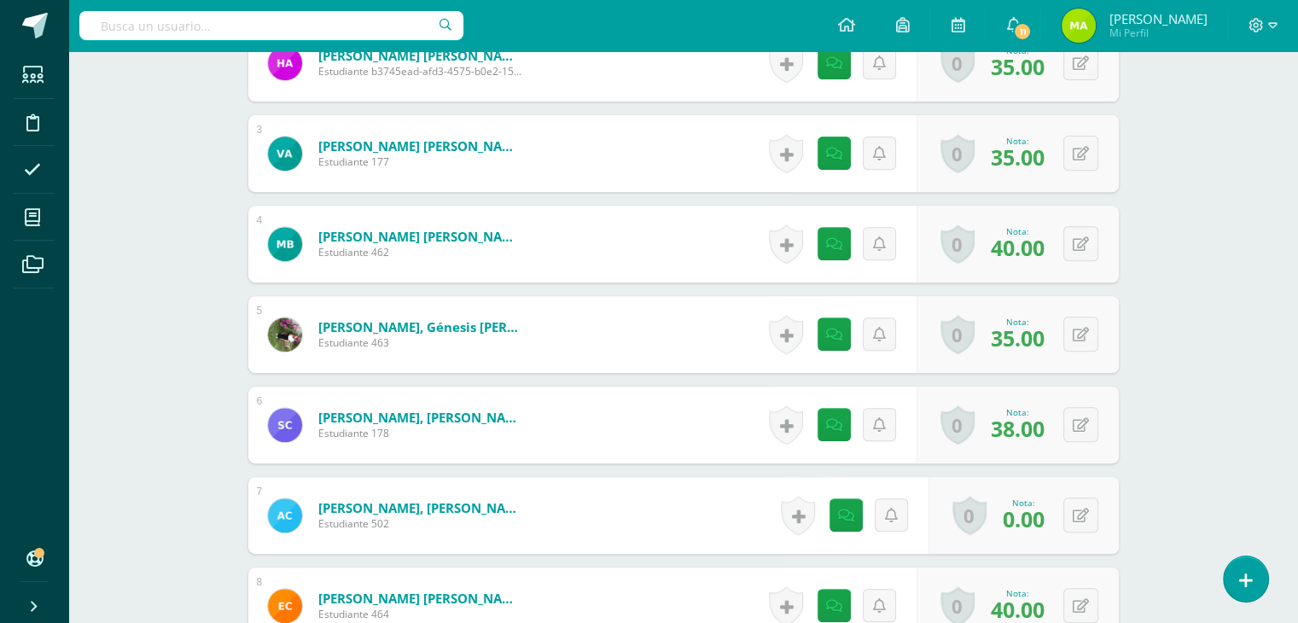
scroll to position [580, 0]
